Goal: Task Accomplishment & Management: Use online tool/utility

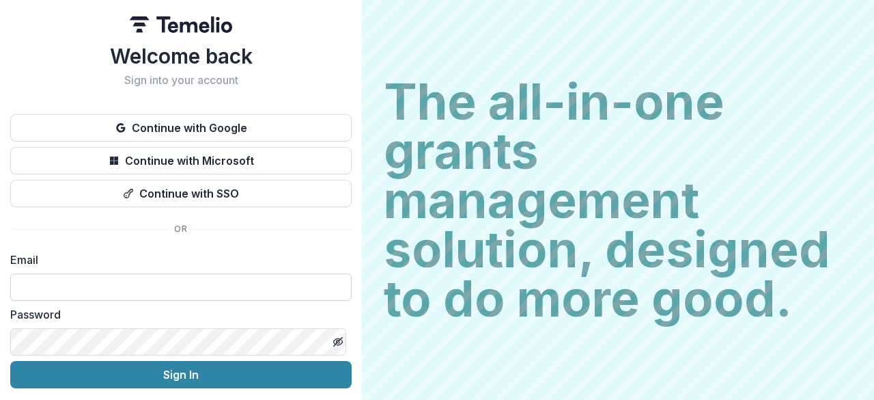
click at [195, 288] on input at bounding box center [181, 286] width 342 height 27
type input "**********"
click at [10, 361] on button "Sign In" at bounding box center [181, 374] width 342 height 27
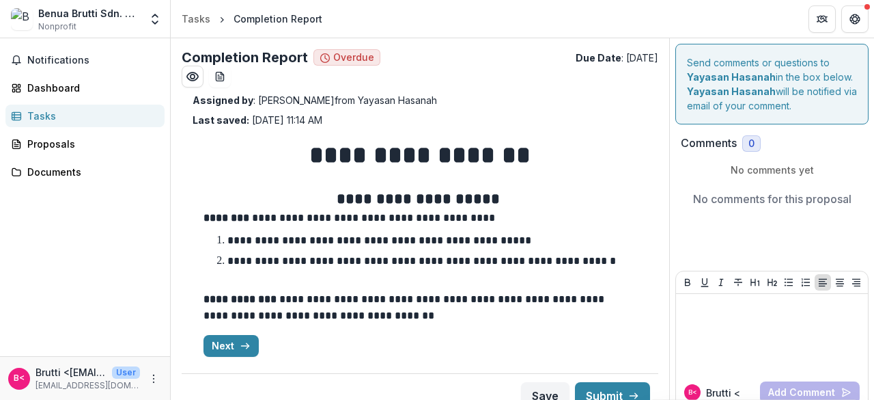
scroll to position [17, 0]
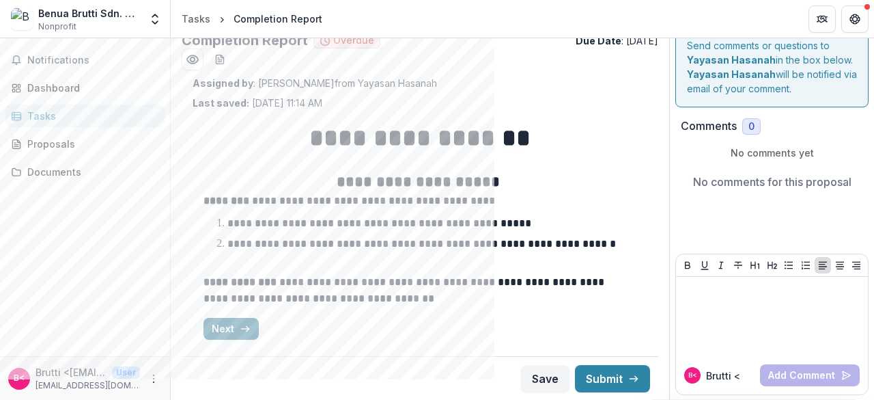
click at [220, 329] on button "Next" at bounding box center [231, 329] width 55 height 22
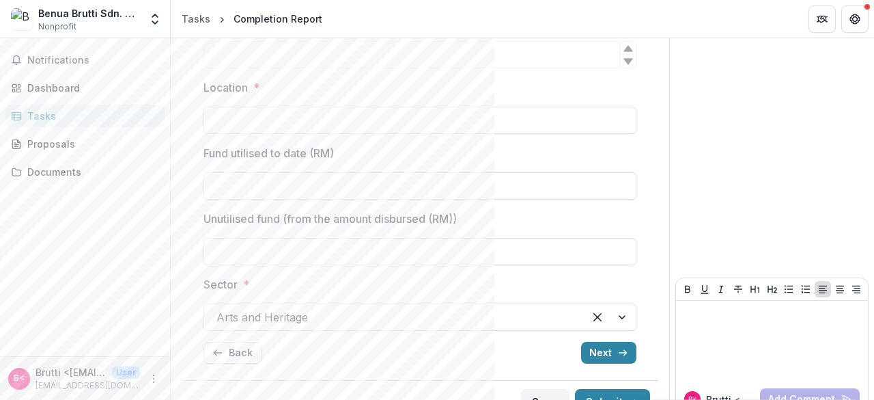
scroll to position [410, 0]
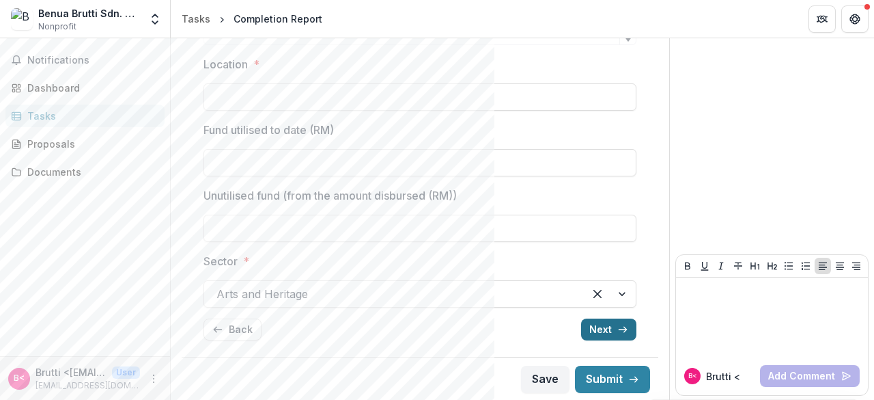
click at [598, 332] on button "Next" at bounding box center [608, 329] width 55 height 22
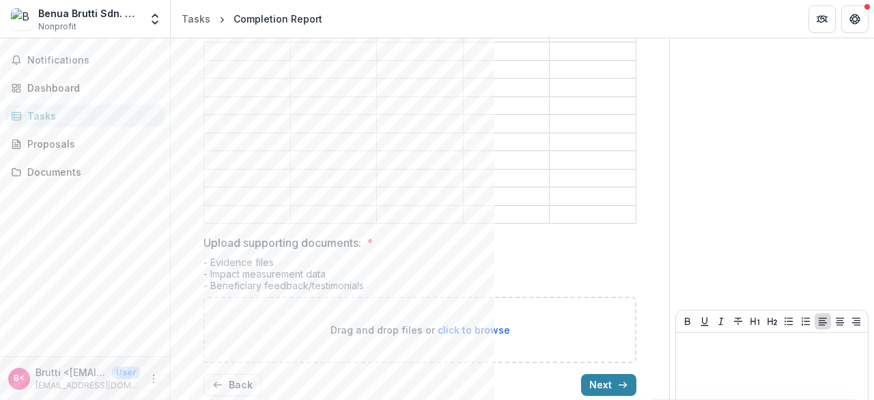
scroll to position [710, 0]
click at [605, 375] on button "Next" at bounding box center [608, 386] width 55 height 22
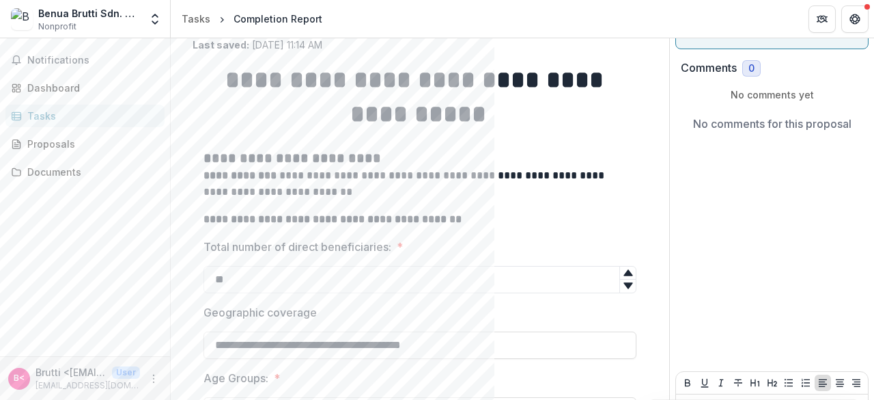
scroll to position [192, 0]
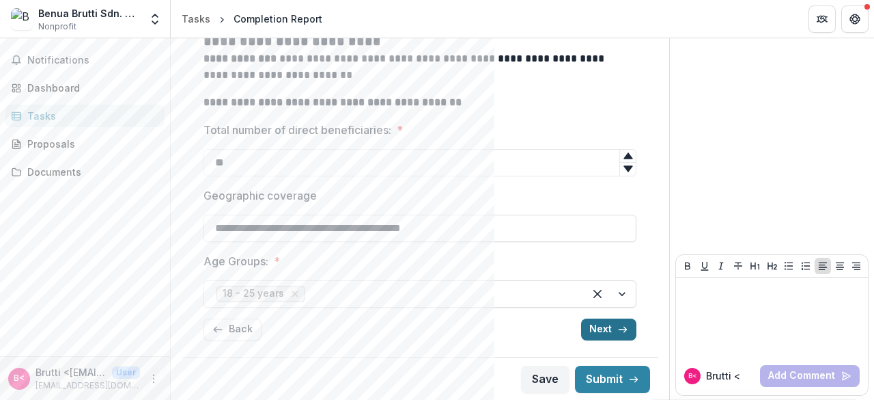
click at [598, 328] on button "Next" at bounding box center [608, 329] width 55 height 22
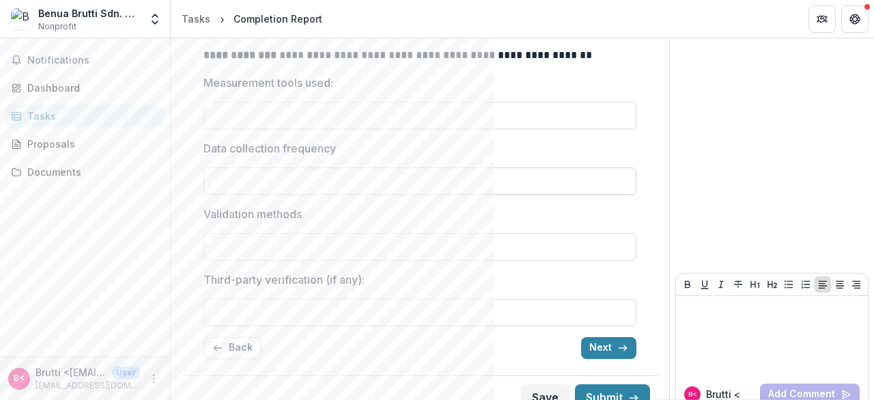
scroll to position [274, 0]
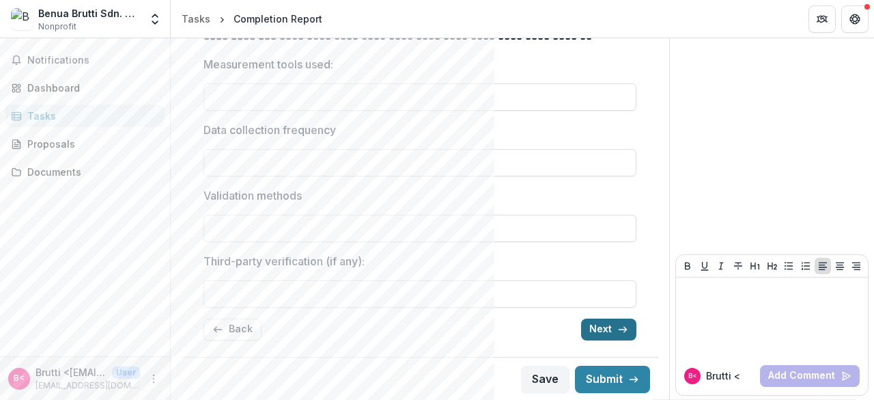
click at [624, 333] on icon "button" at bounding box center [622, 329] width 11 height 11
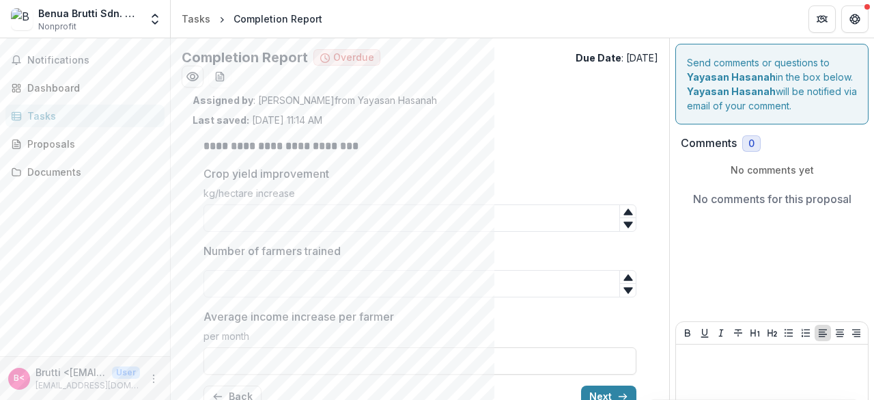
scroll to position [67, 0]
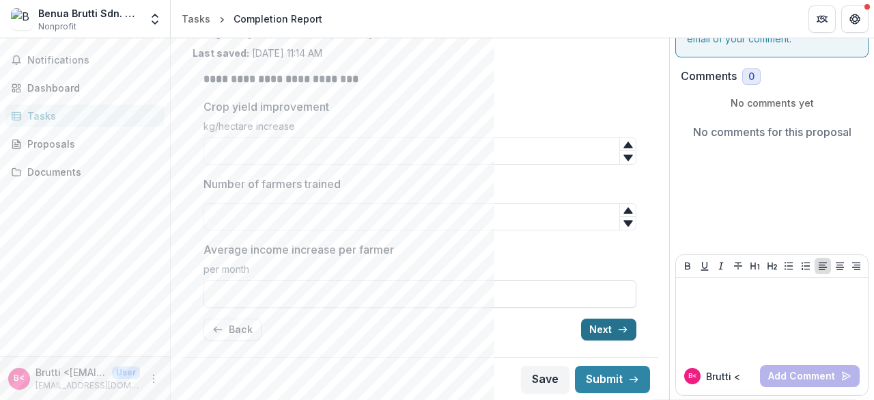
click at [593, 328] on button "Next" at bounding box center [608, 329] width 55 height 22
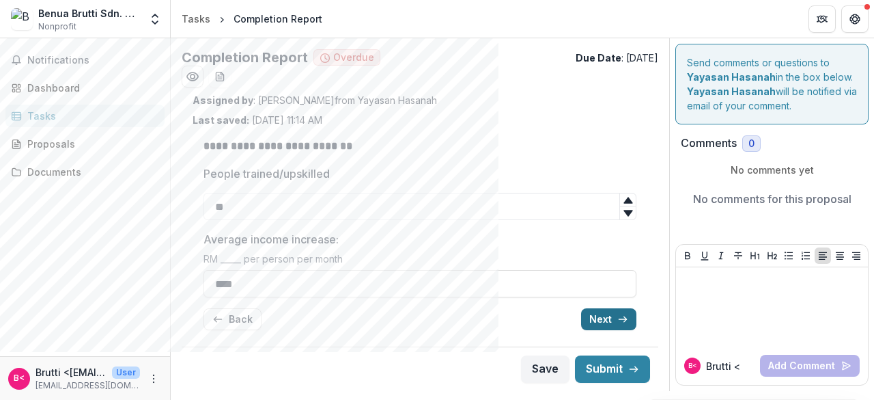
click at [593, 329] on button "Next" at bounding box center [608, 319] width 55 height 22
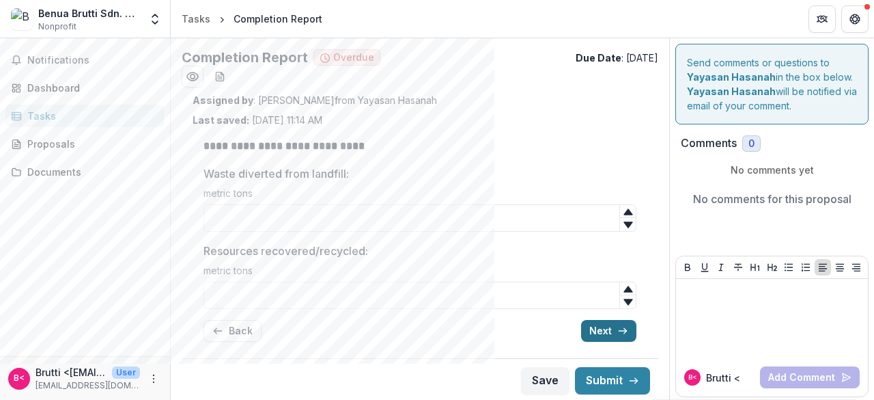
click at [589, 329] on button "Next" at bounding box center [608, 331] width 55 height 22
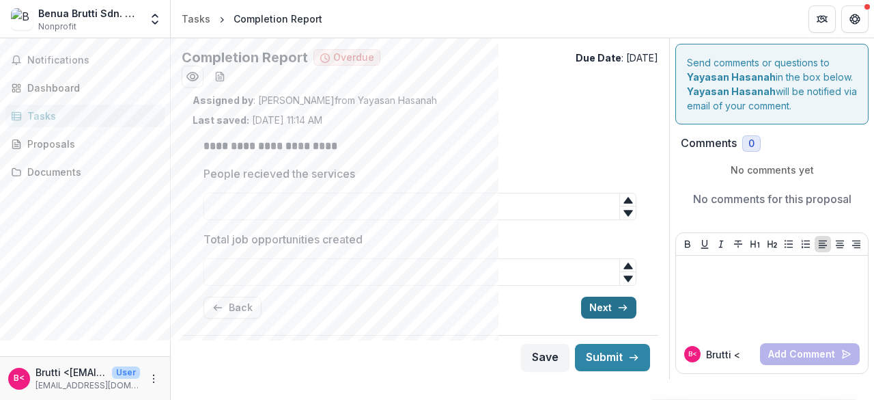
click at [603, 314] on button "Next" at bounding box center [608, 307] width 55 height 22
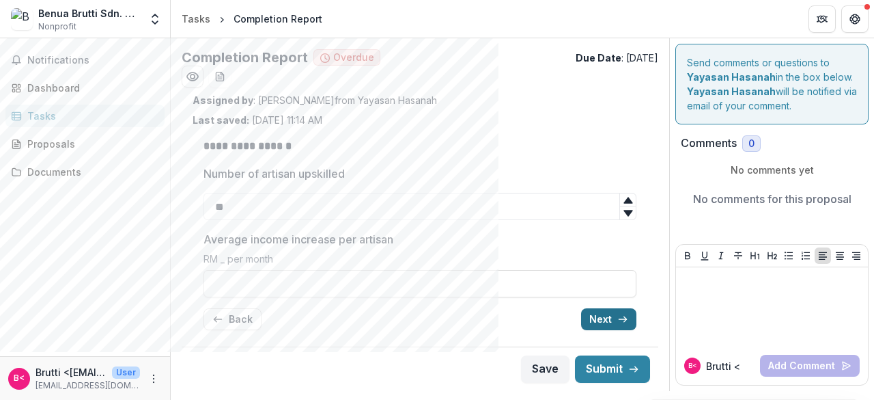
click at [603, 314] on button "Next" at bounding box center [608, 319] width 55 height 22
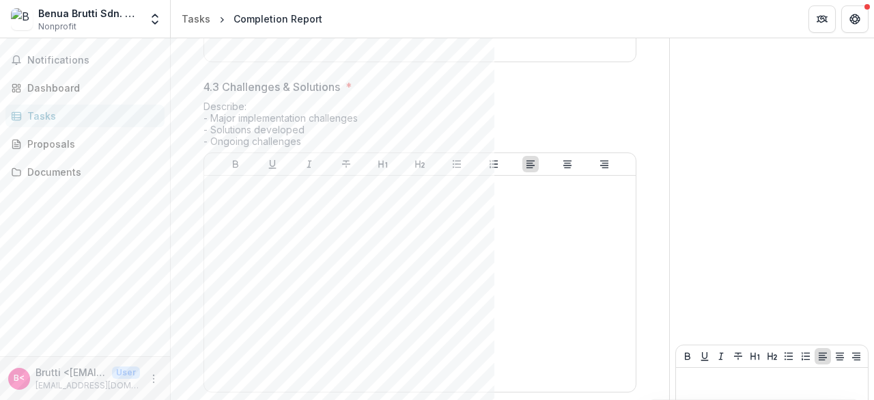
scroll to position [833, 0]
